Goal: Information Seeking & Learning: Learn about a topic

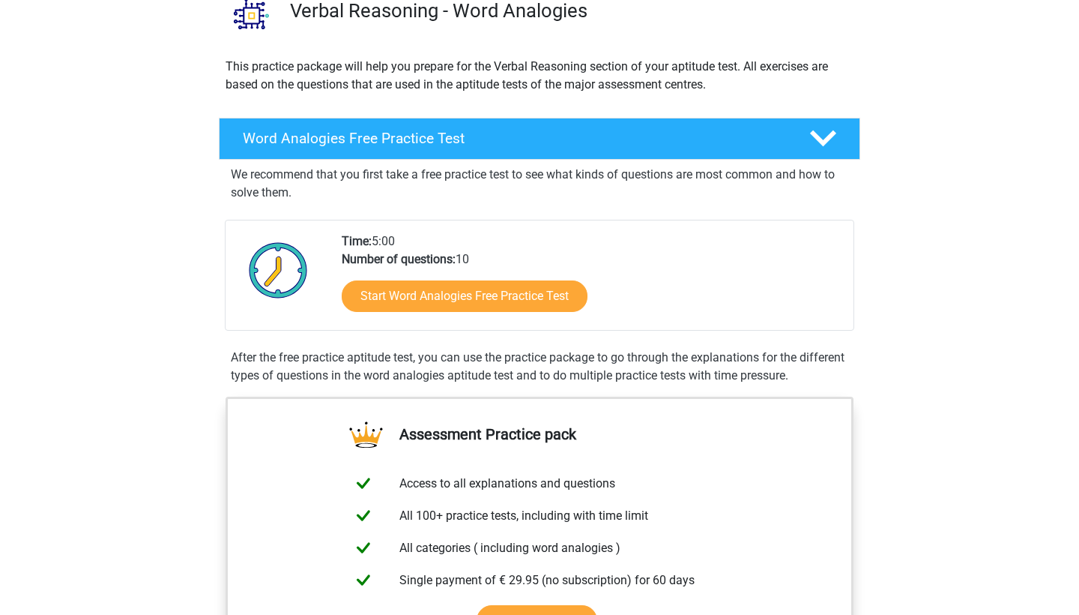
scroll to position [162, 0]
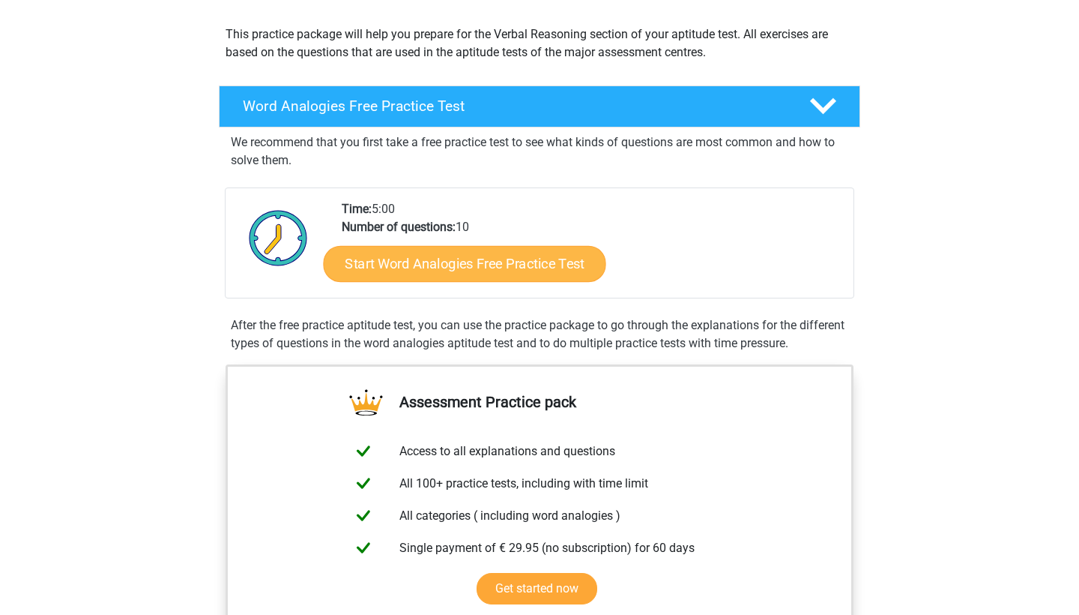
click at [555, 269] on link "Start Word Analogies Free Practice Test" at bounding box center [465, 263] width 283 height 36
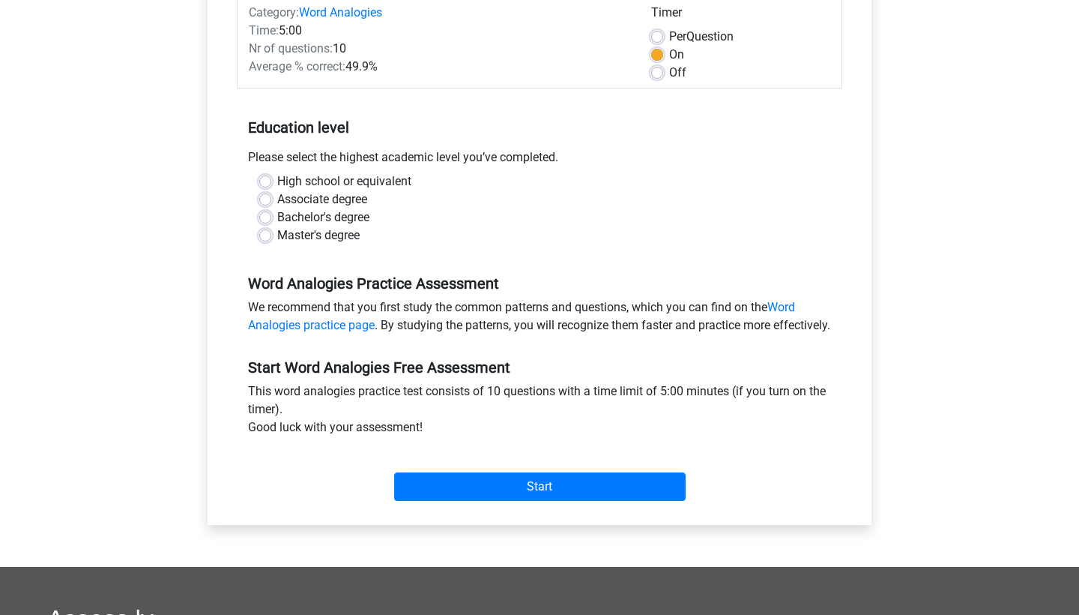
scroll to position [204, 0]
click at [277, 217] on label "Bachelor's degree" at bounding box center [323, 217] width 92 height 18
click at [266, 217] on input "Bachelor's degree" at bounding box center [265, 215] width 12 height 15
radio input "true"
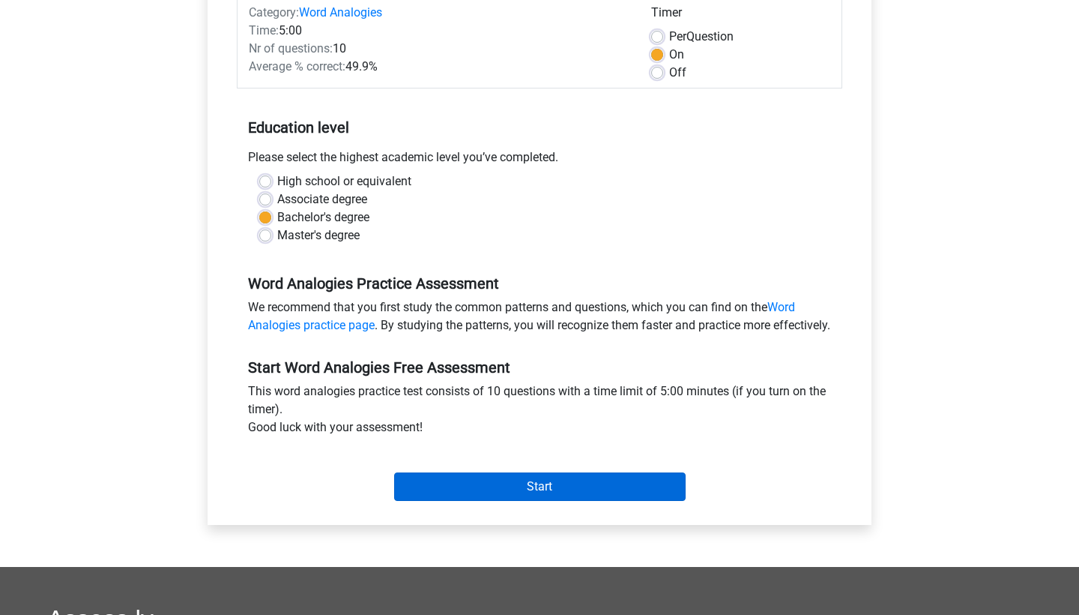
click at [513, 501] on input "Start" at bounding box center [540, 486] width 292 height 28
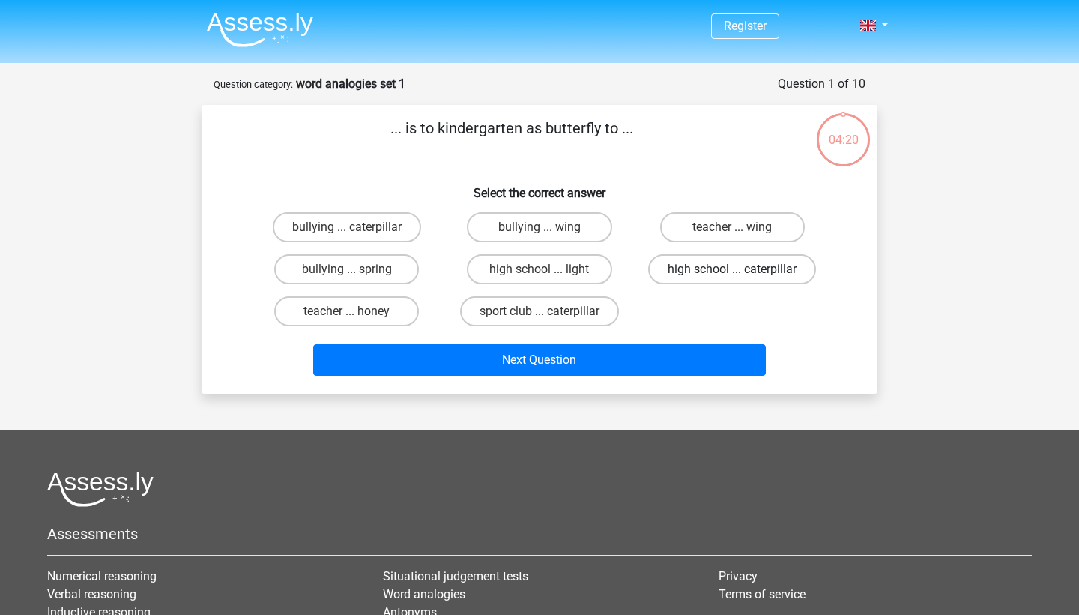
click at [729, 275] on label "high school ... caterpillar" at bounding box center [732, 269] width 168 height 30
click at [732, 275] on input "high school ... caterpillar" at bounding box center [737, 274] width 10 height 10
radio input "true"
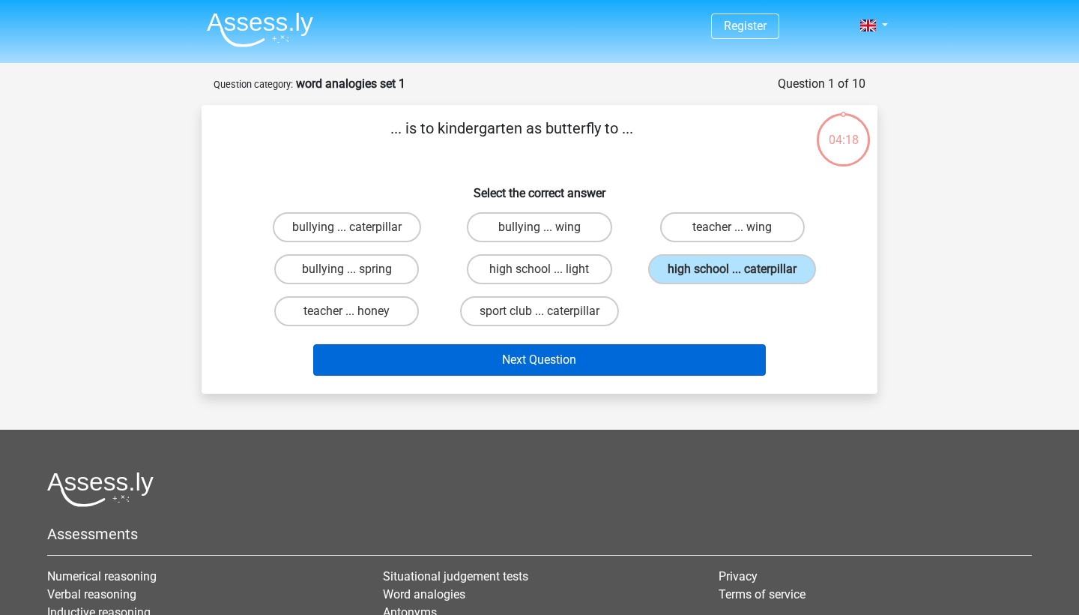
click at [669, 367] on button "Next Question" at bounding box center [539, 359] width 453 height 31
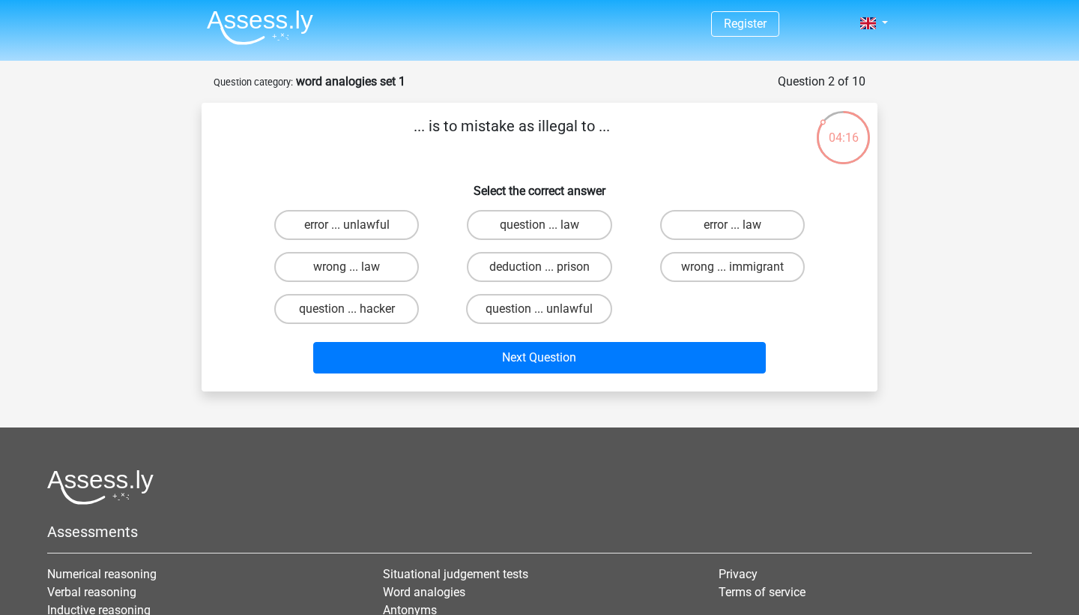
scroll to position [7, 0]
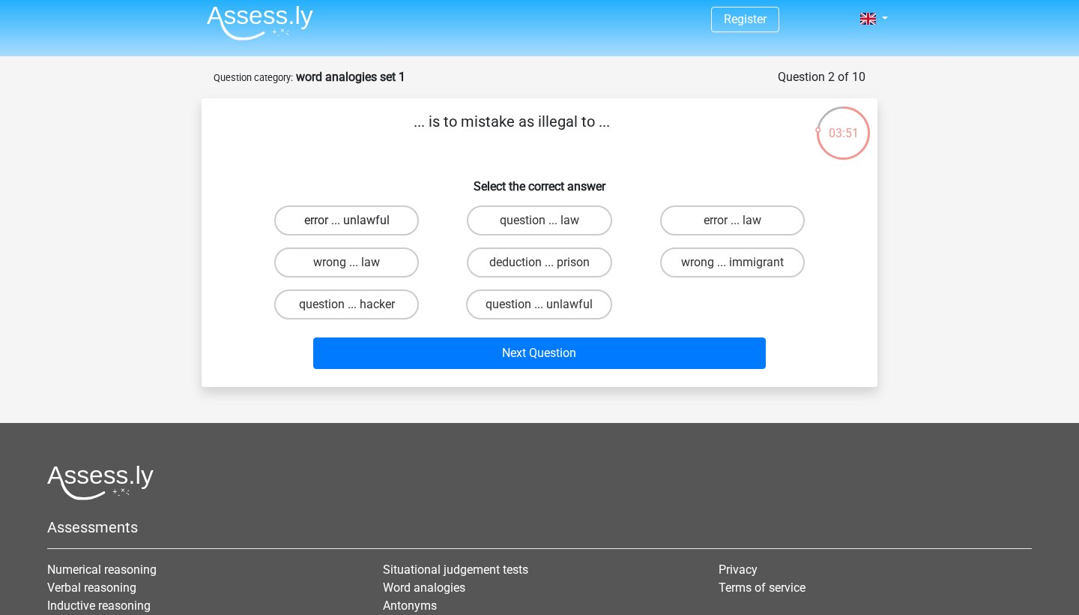
click at [379, 210] on label "error ... unlawful" at bounding box center [346, 220] width 145 height 30
click at [357, 220] on input "error ... unlawful" at bounding box center [352, 225] width 10 height 10
radio input "true"
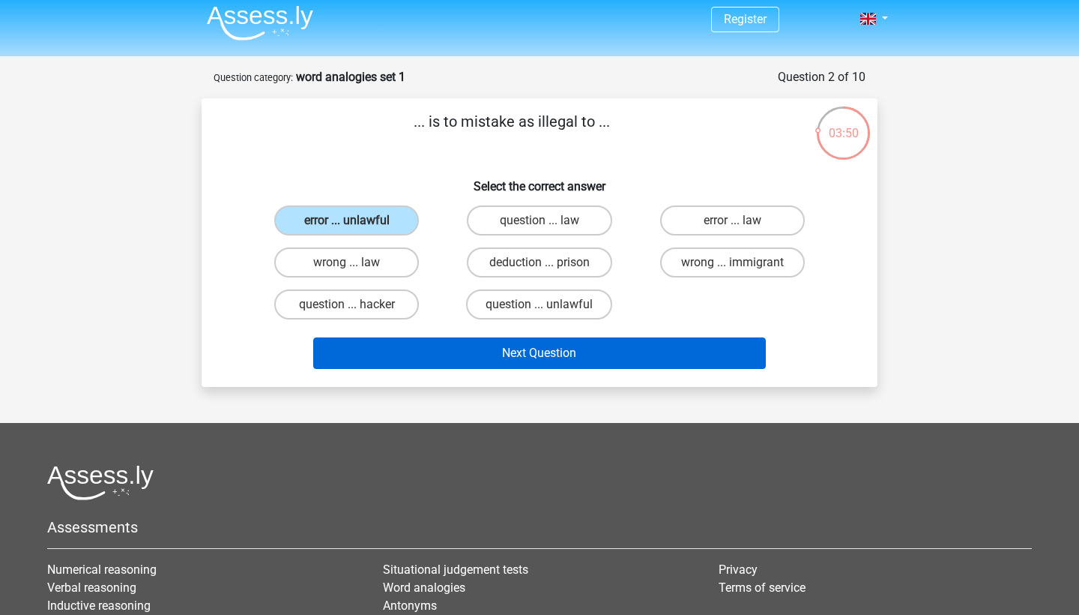
click at [531, 347] on button "Next Question" at bounding box center [539, 352] width 453 height 31
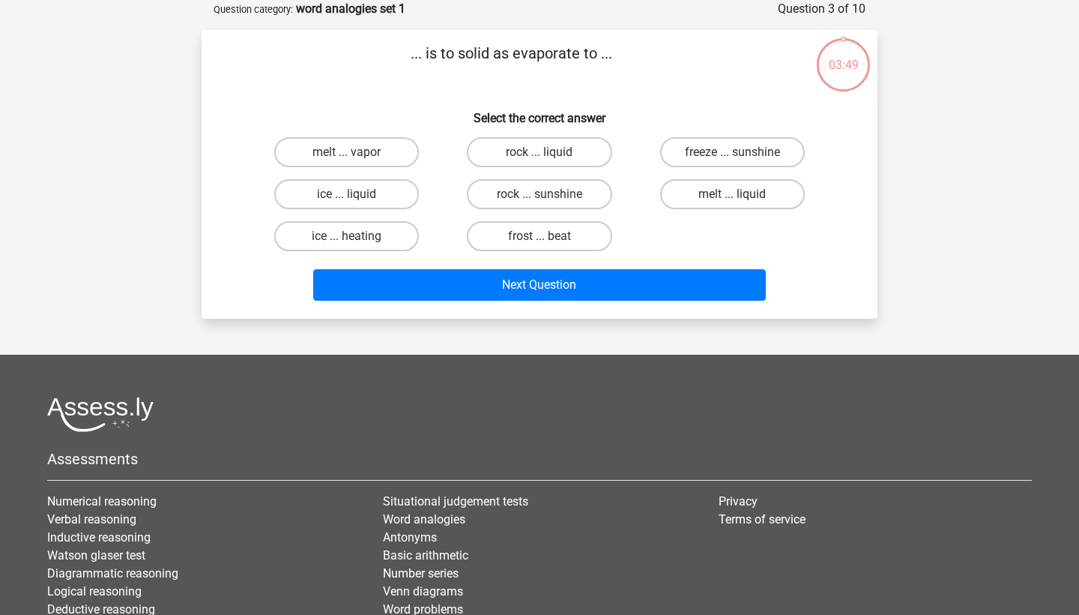
scroll to position [0, 0]
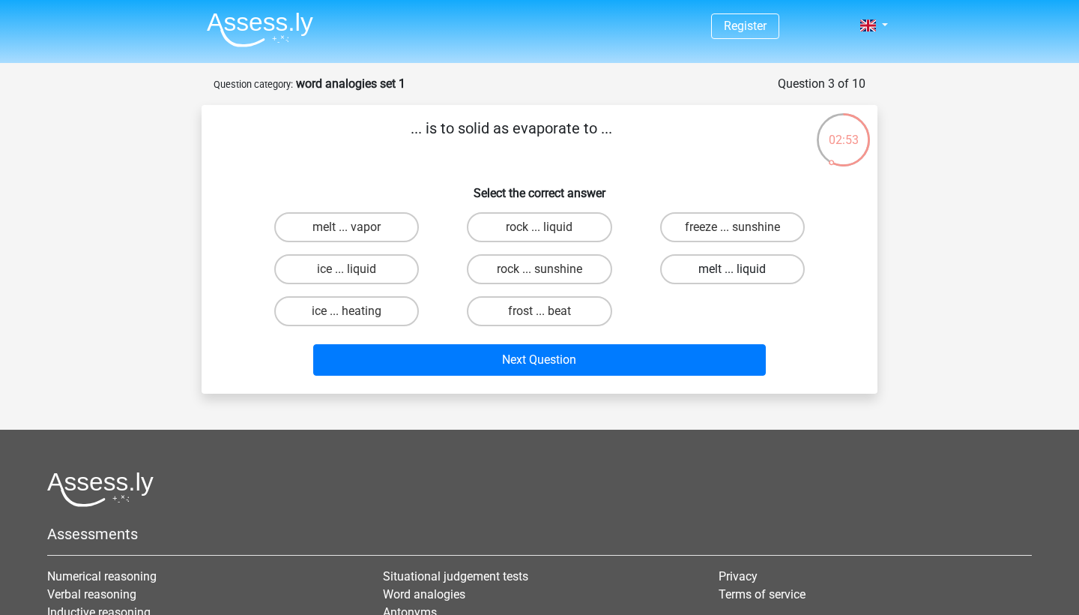
click at [763, 256] on label "melt ... liquid" at bounding box center [732, 269] width 145 height 30
click at [742, 269] on input "melt ... liquid" at bounding box center [737, 274] width 10 height 10
radio input "true"
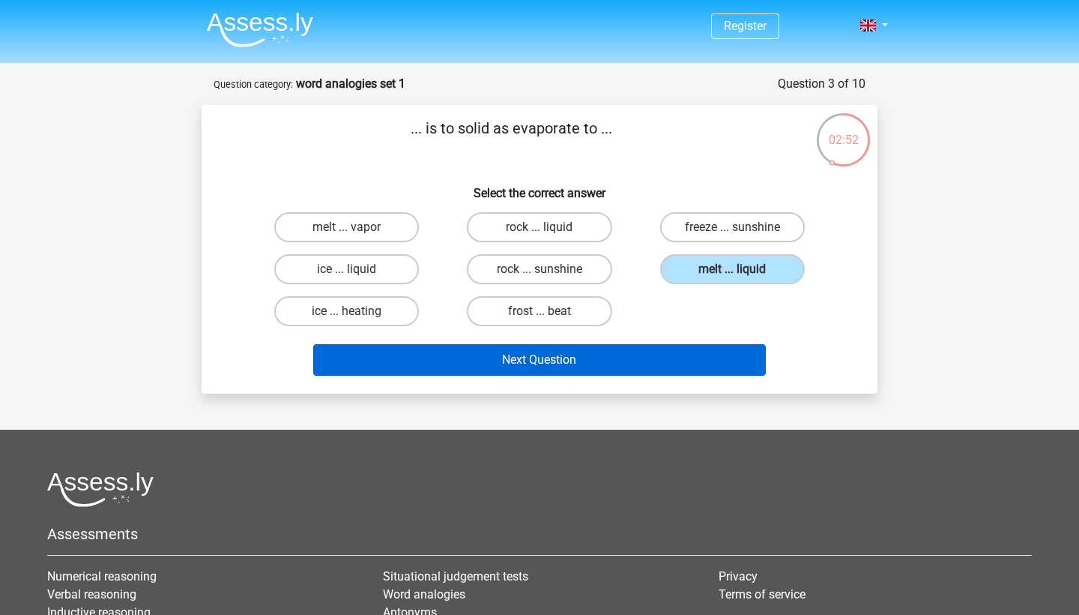
click at [666, 348] on button "Next Question" at bounding box center [539, 359] width 453 height 31
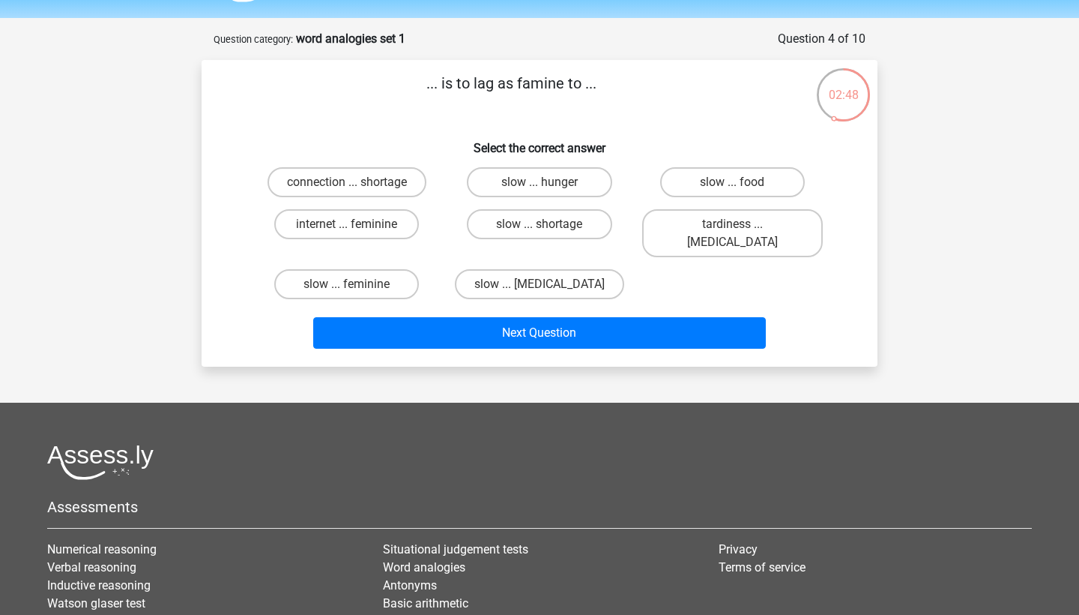
scroll to position [47, 0]
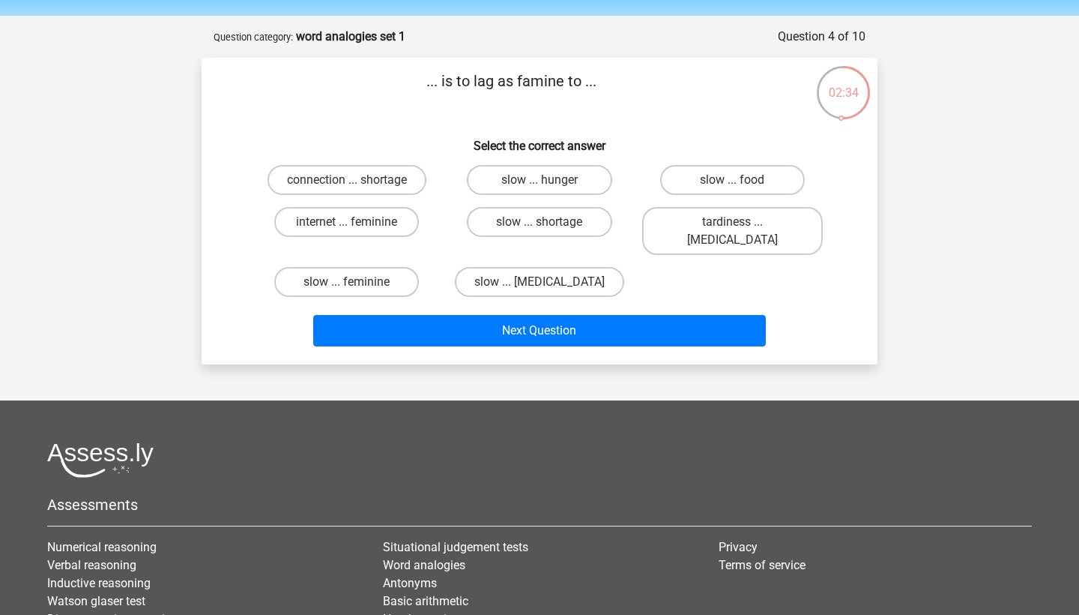
click at [542, 282] on input "slow ... malnutrition" at bounding box center [545, 287] width 10 height 10
radio input "true"
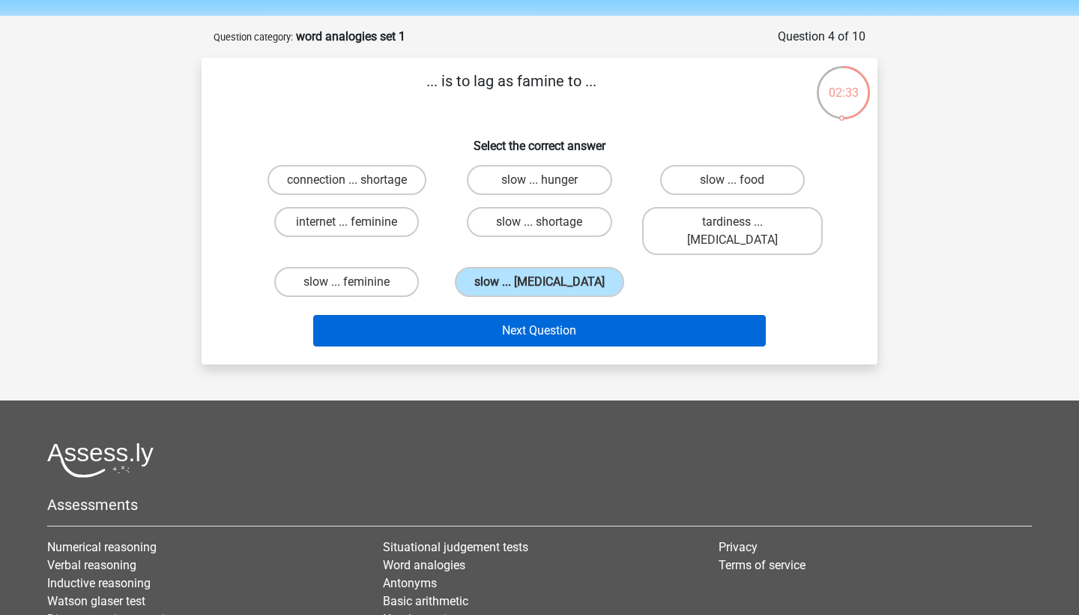
click at [561, 321] on button "Next Question" at bounding box center [539, 330] width 453 height 31
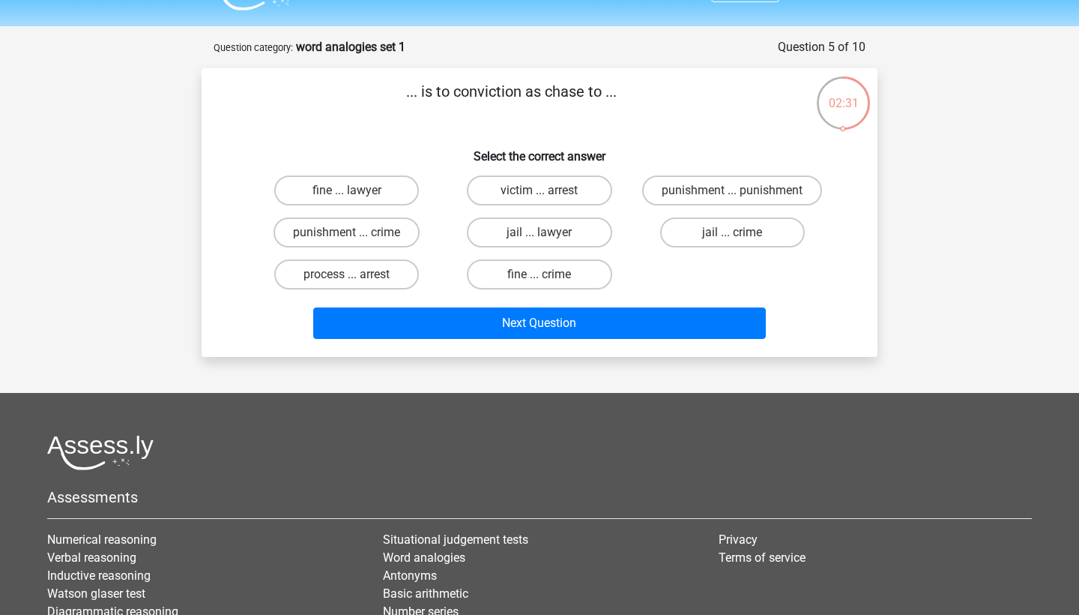
scroll to position [35, 0]
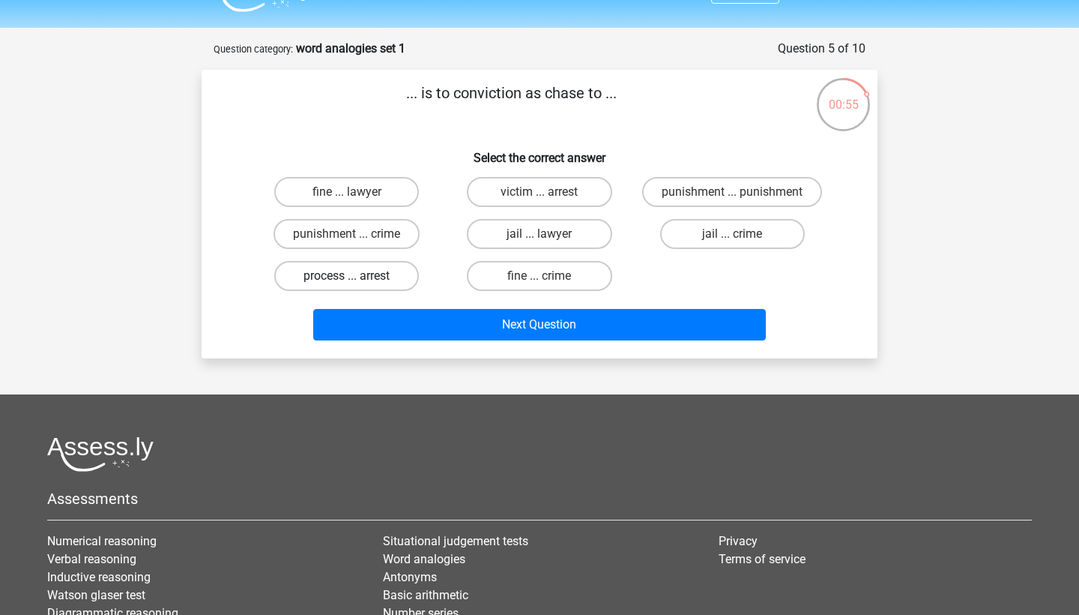
click at [369, 276] on label "process ... arrest" at bounding box center [346, 276] width 145 height 30
click at [357, 276] on input "process ... arrest" at bounding box center [352, 281] width 10 height 10
radio input "true"
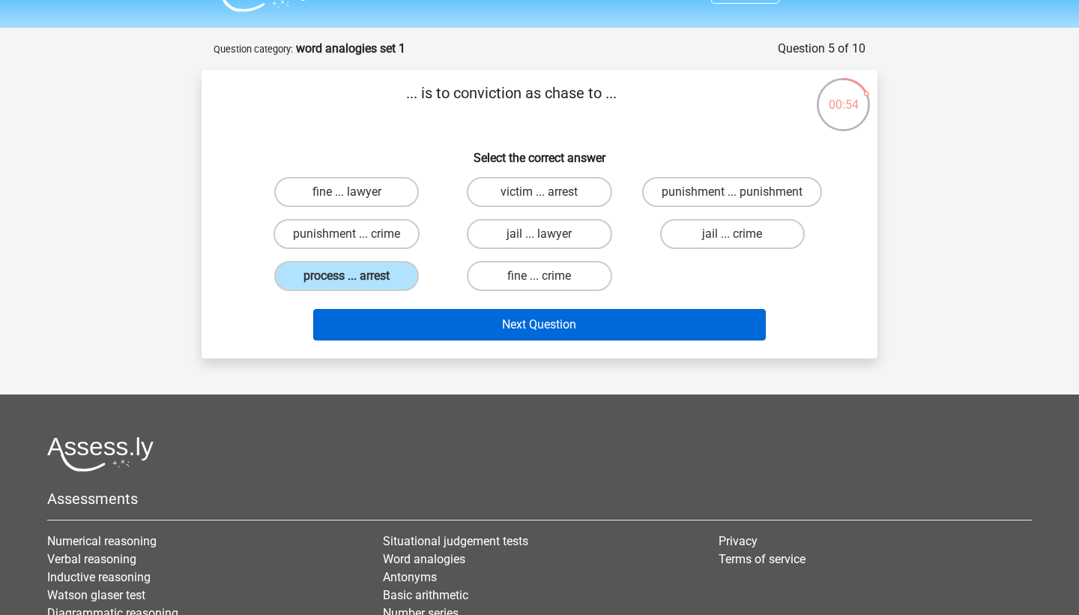
click at [582, 327] on button "Next Question" at bounding box center [539, 324] width 453 height 31
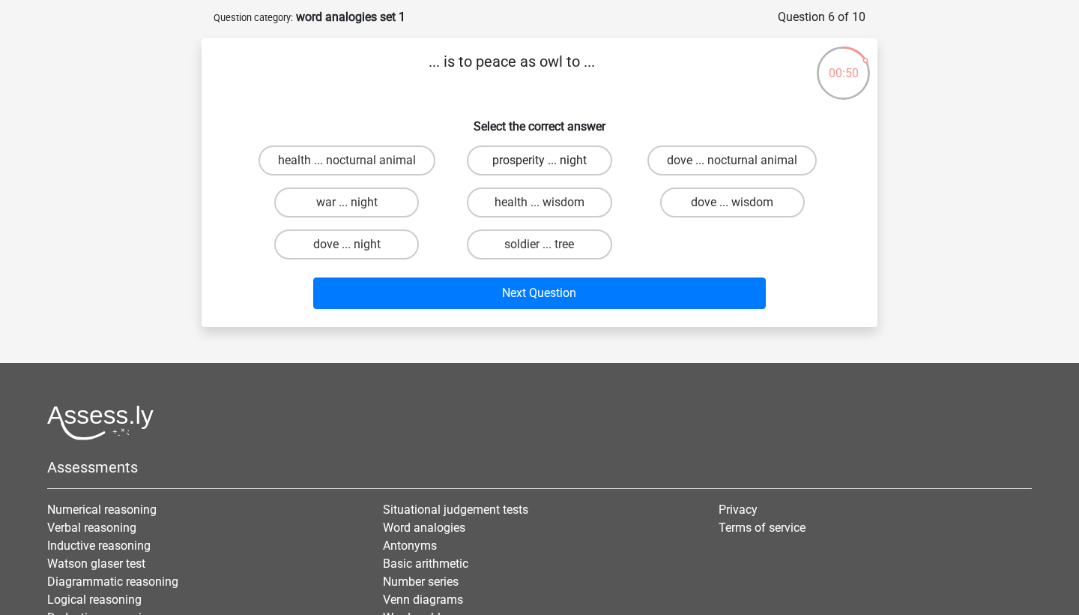
scroll to position [67, 0]
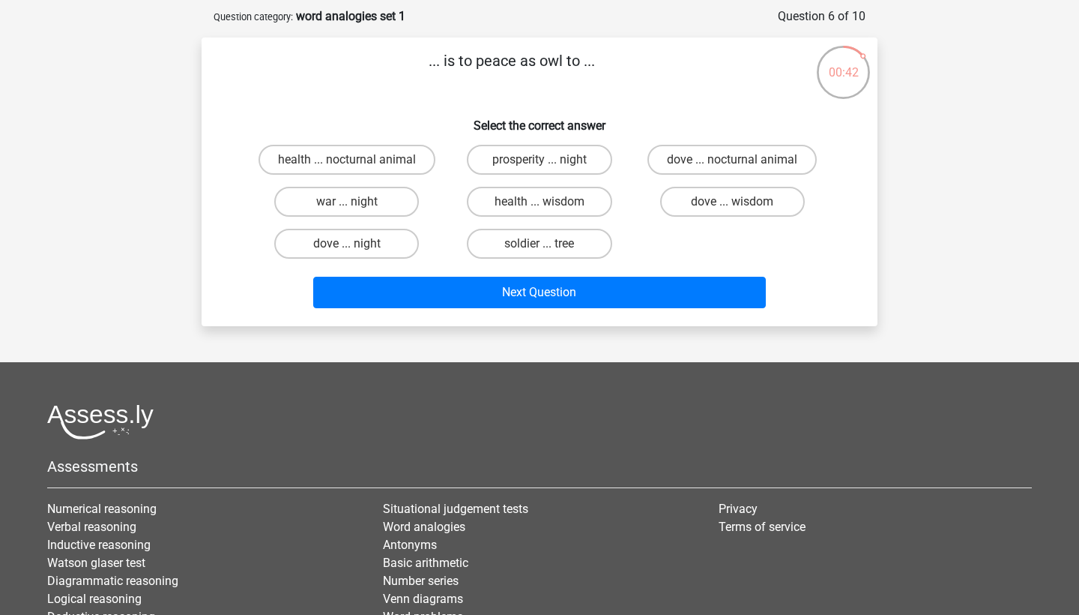
click at [355, 247] on input "dove ... night" at bounding box center [352, 249] width 10 height 10
radio input "true"
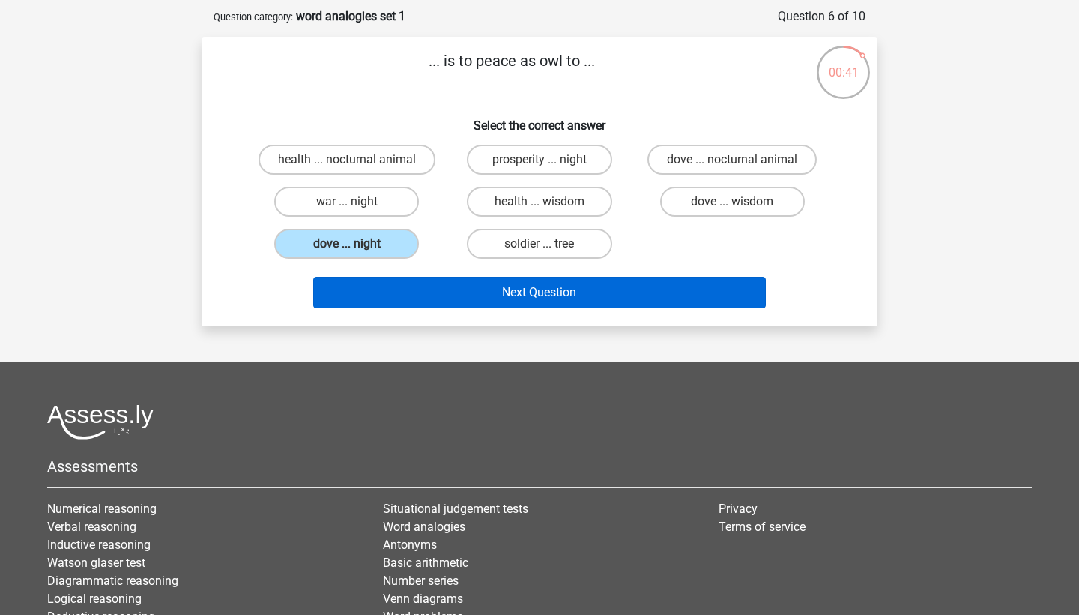
click at [513, 295] on button "Next Question" at bounding box center [539, 292] width 453 height 31
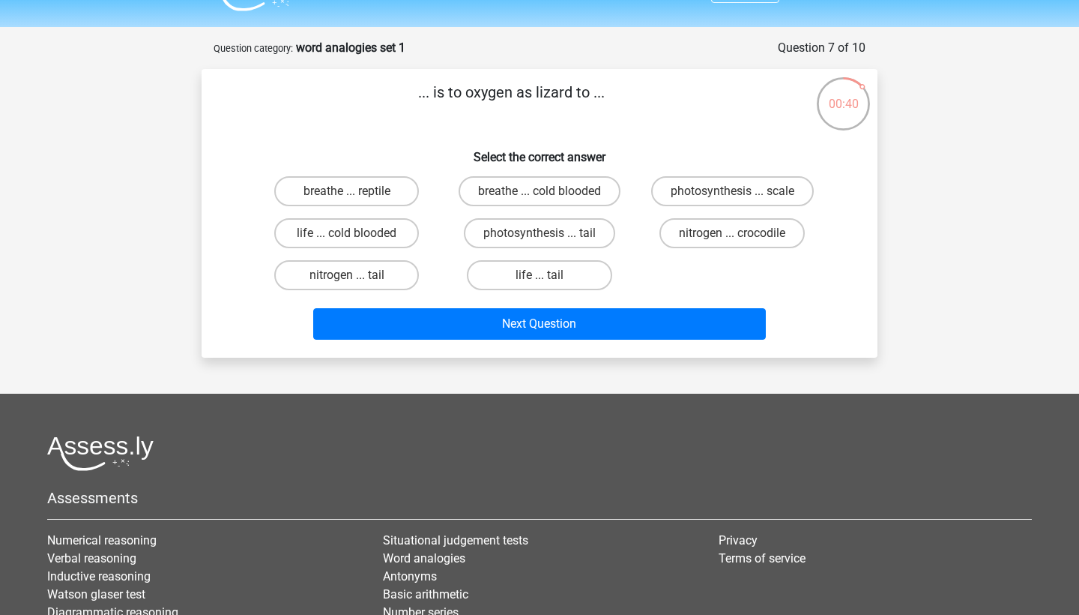
scroll to position [32, 0]
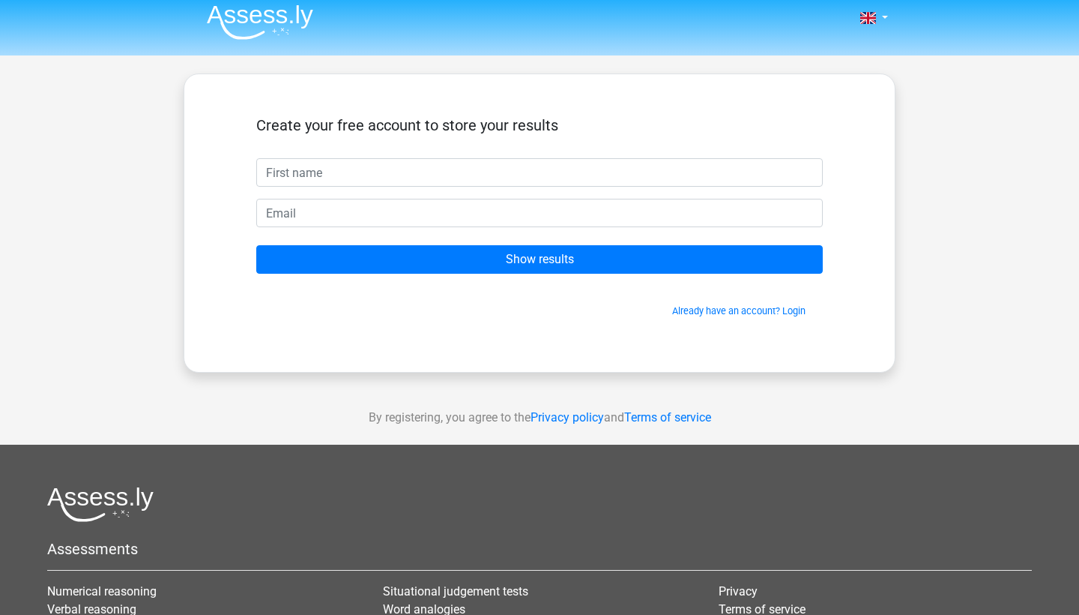
scroll to position [10, 0]
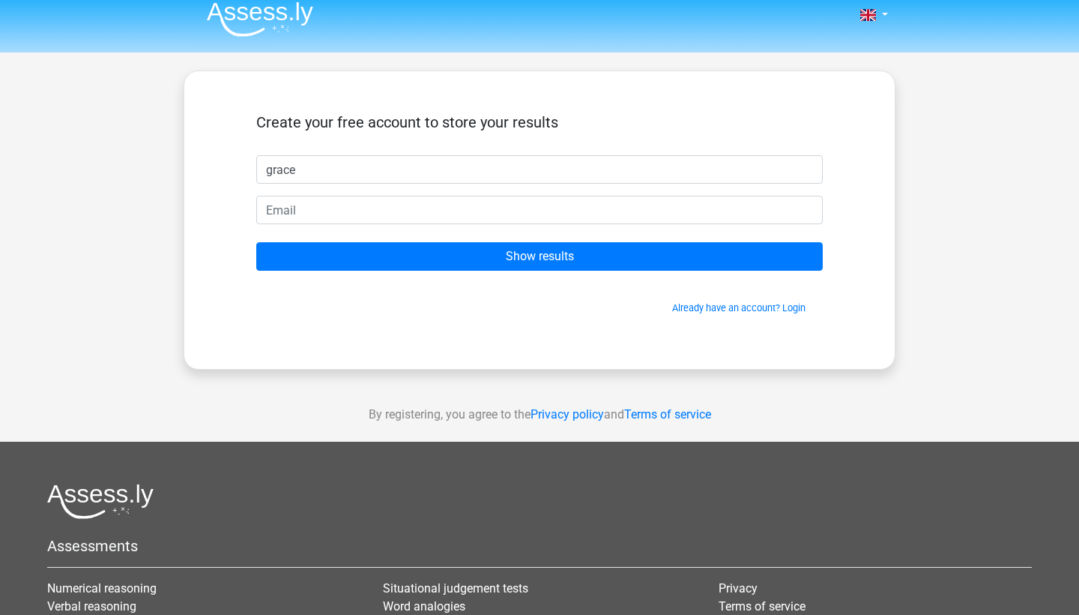
type input "grace"
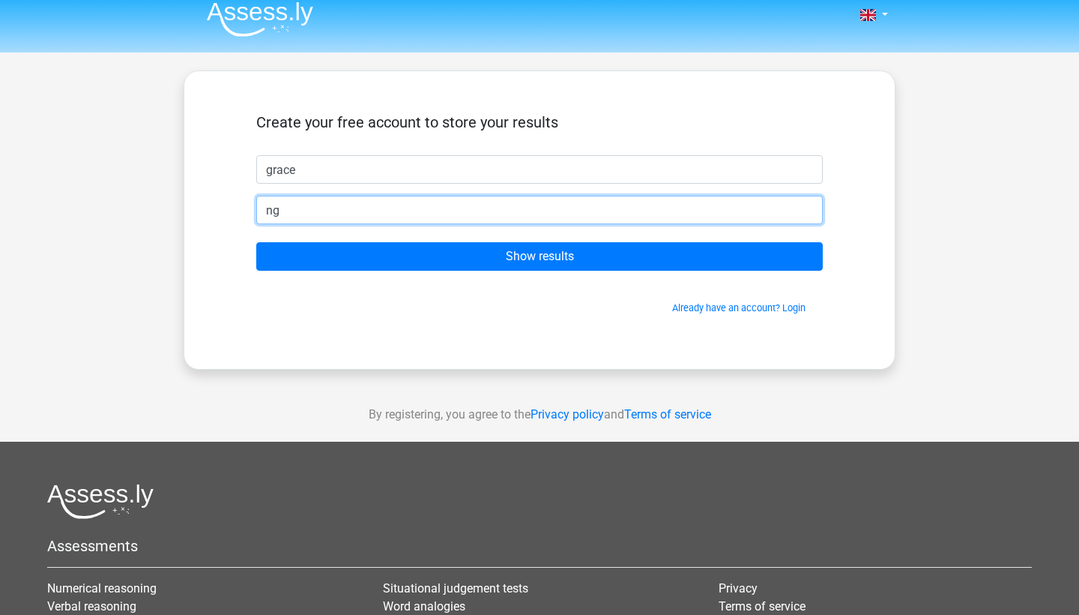
type input "n"
type input "[EMAIL_ADDRESS][DOMAIN_NAME]"
click at [540, 256] on input "Show results" at bounding box center [539, 256] width 567 height 28
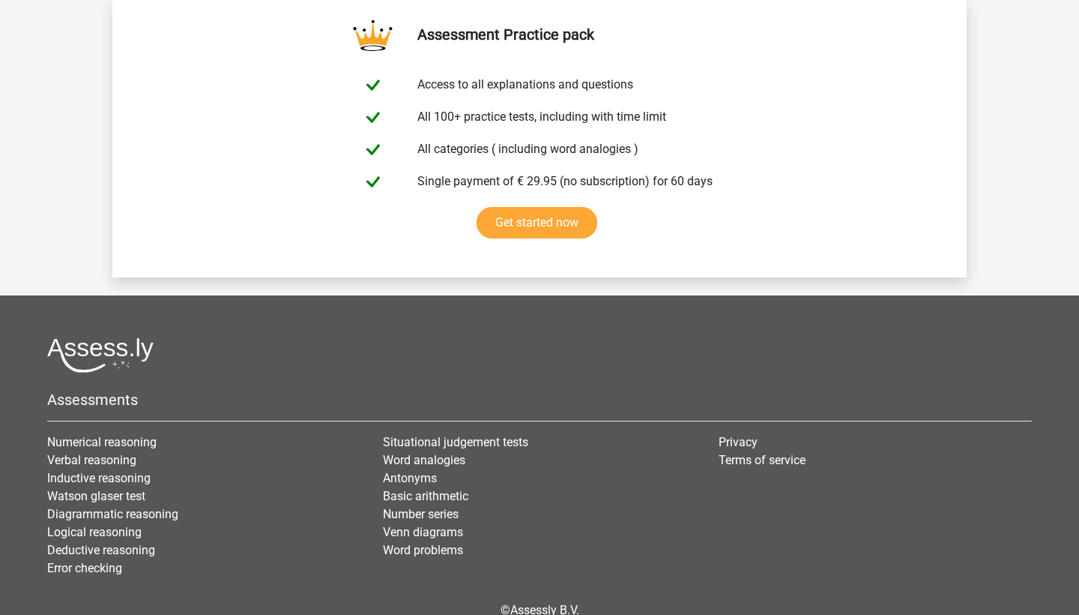
scroll to position [2577, 0]
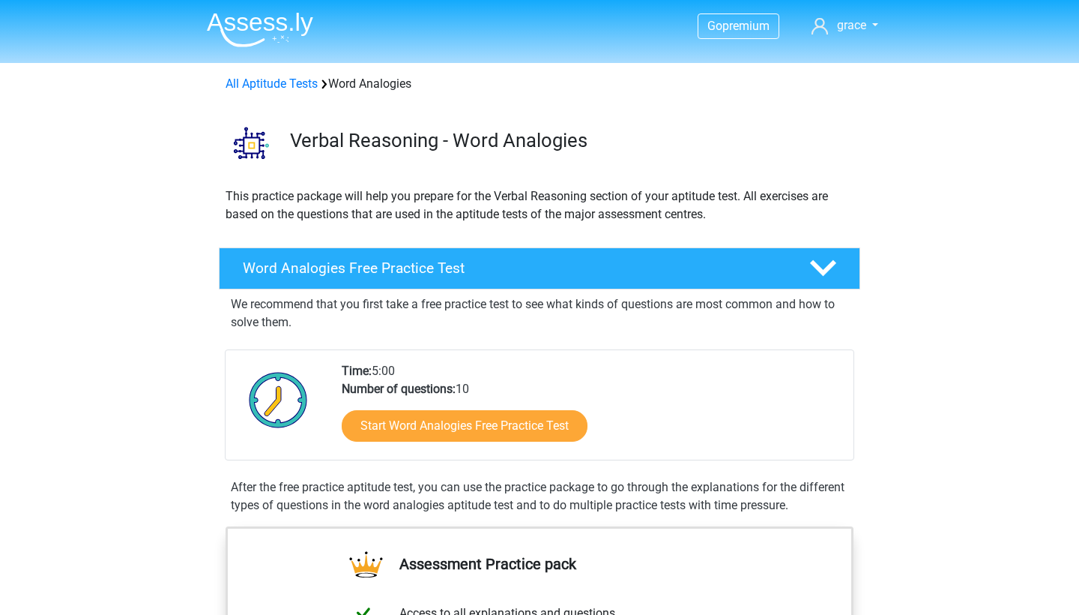
scroll to position [162, 0]
